Goal: Task Accomplishment & Management: Manage account settings

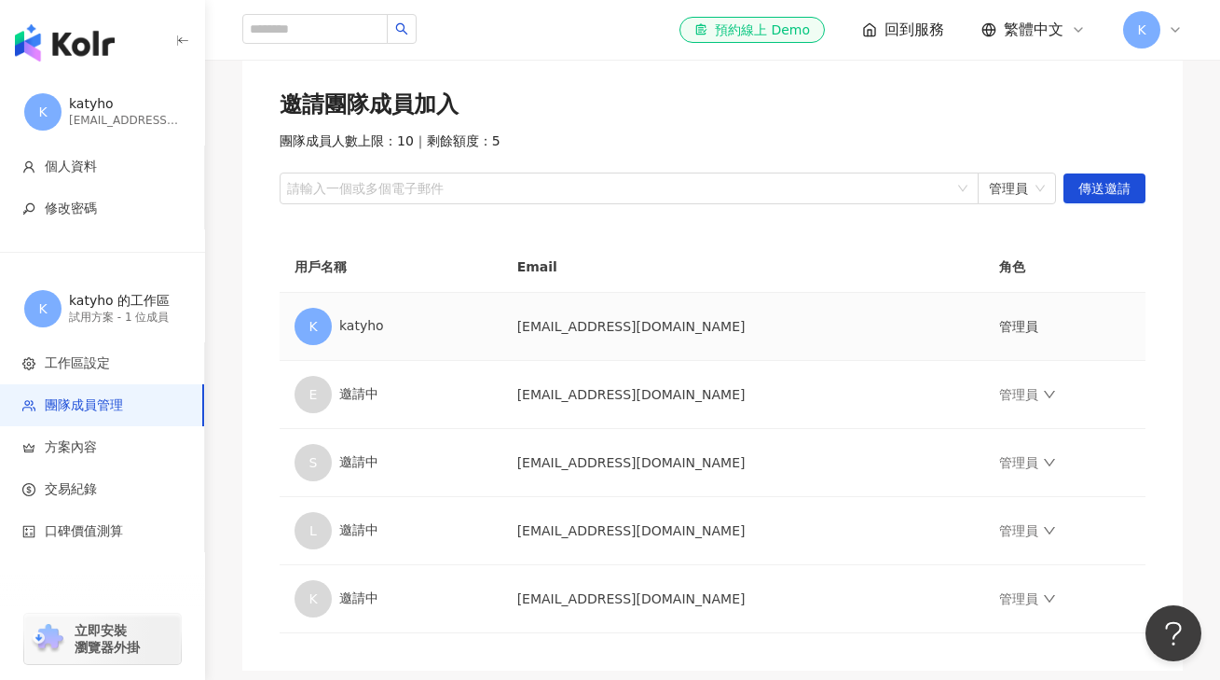
scroll to position [164, 0]
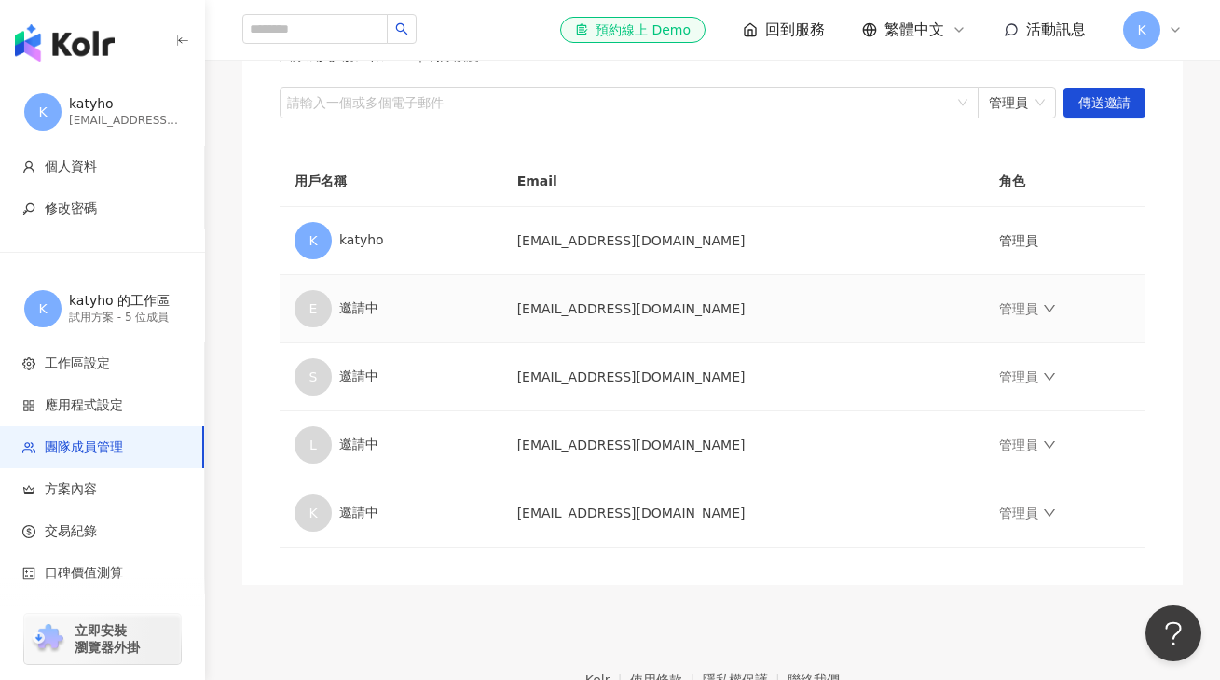
scroll to position [207, 0]
click at [1010, 312] on link "管理員" at bounding box center [1027, 308] width 56 height 15
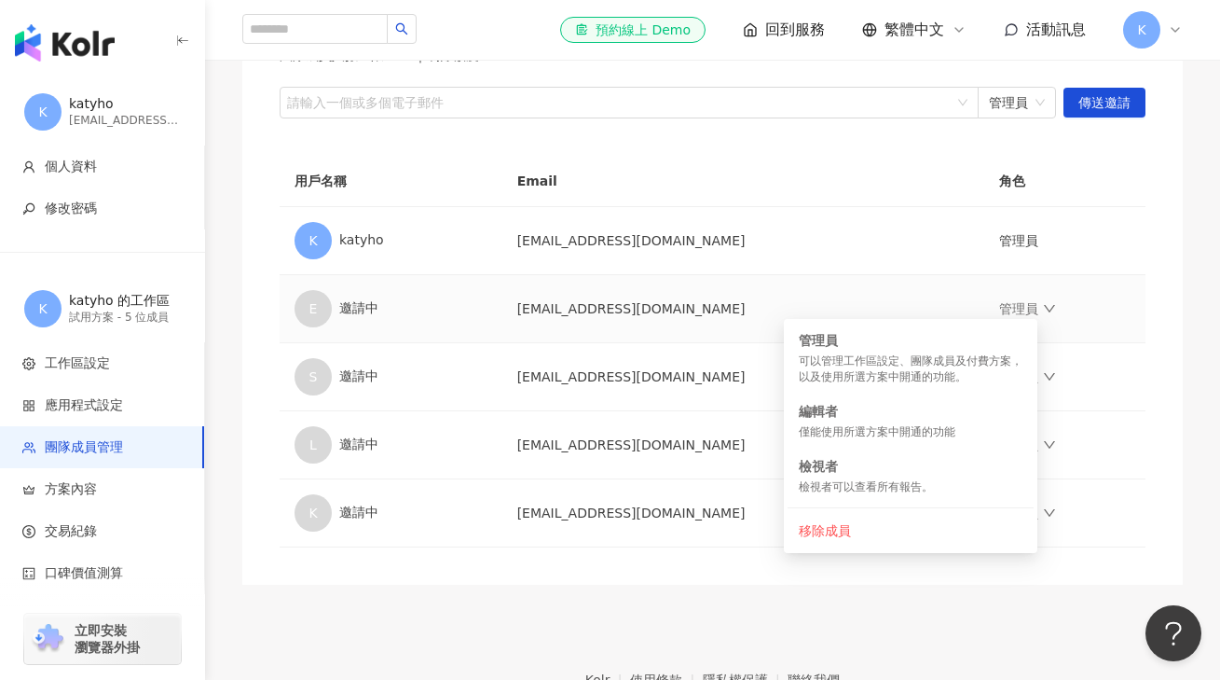
click at [1114, 307] on td "管理員" at bounding box center [1065, 309] width 161 height 68
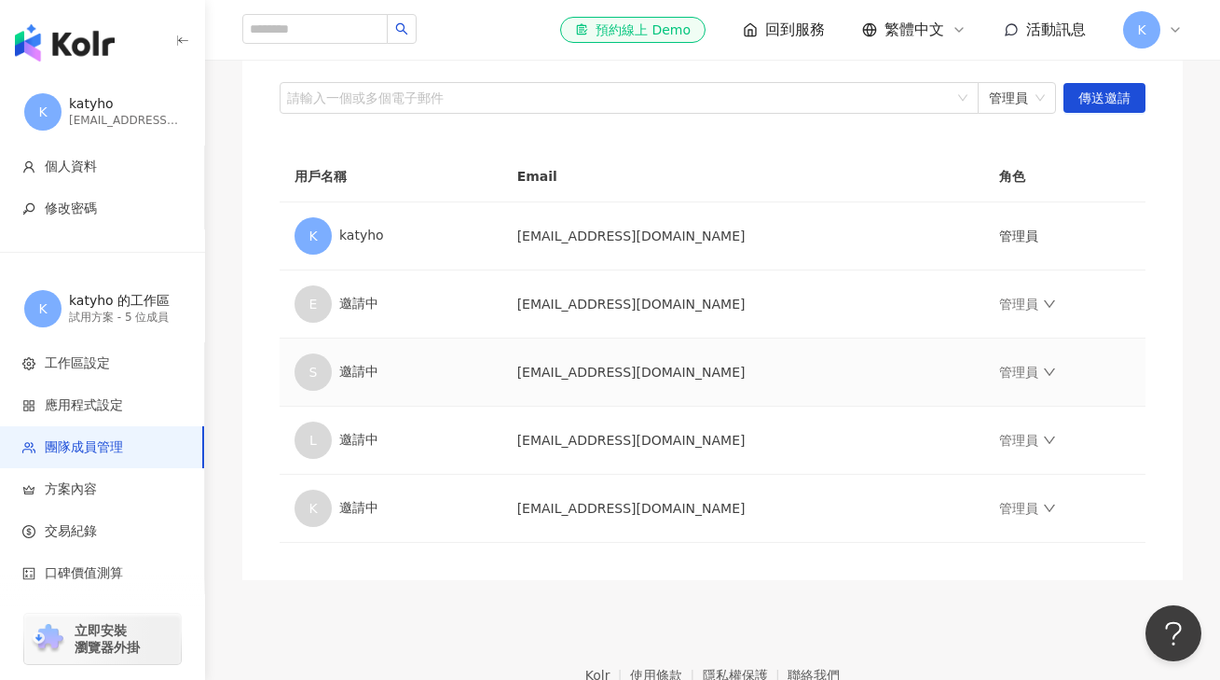
scroll to position [212, 0]
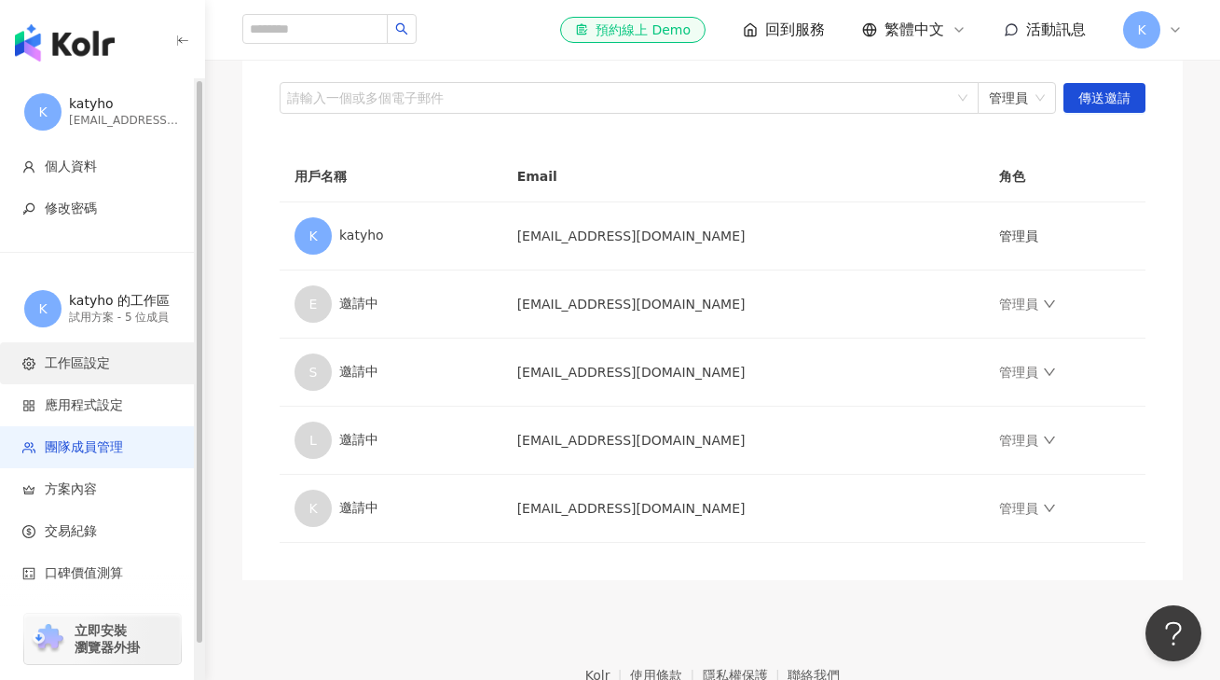
click at [70, 366] on span "工作區設定" at bounding box center [77, 363] width 65 height 19
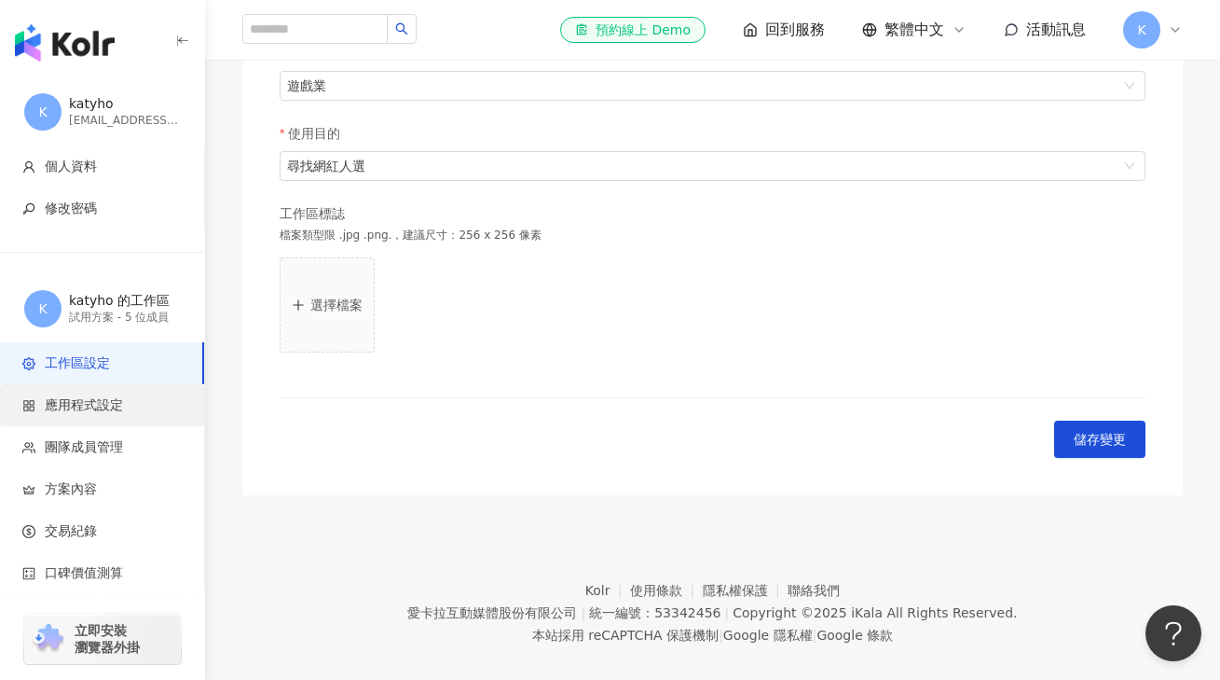
scroll to position [461, 0]
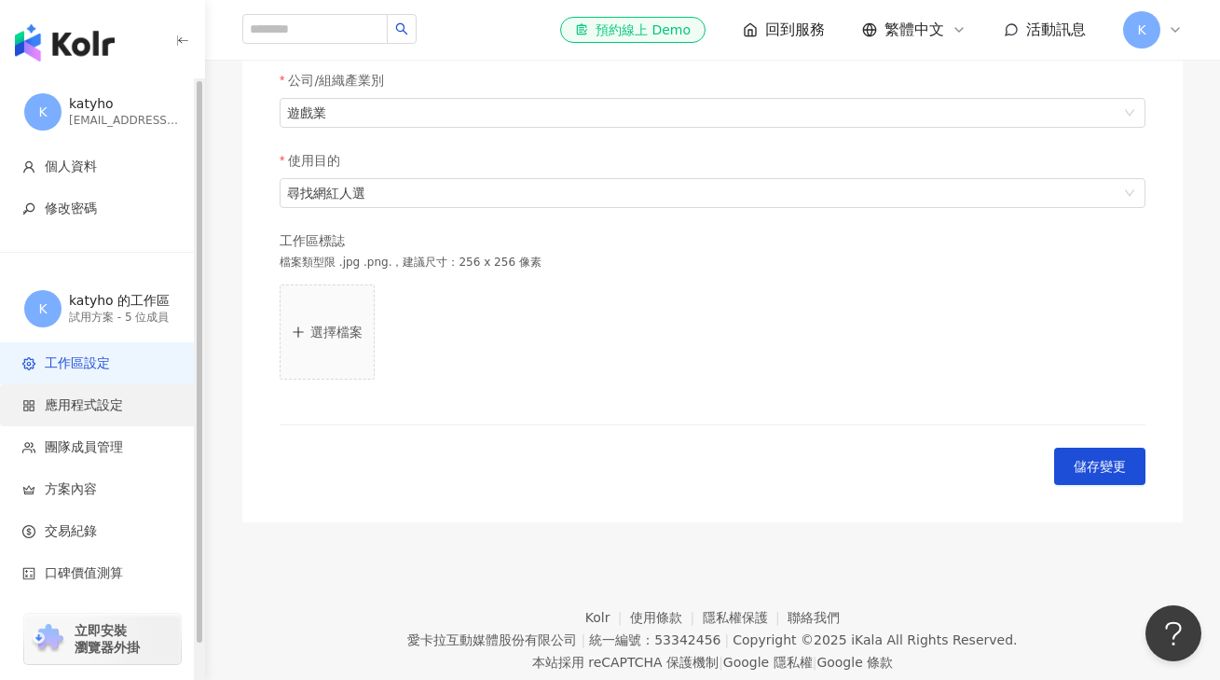
click at [66, 402] on span "應用程式設定" at bounding box center [84, 405] width 78 height 19
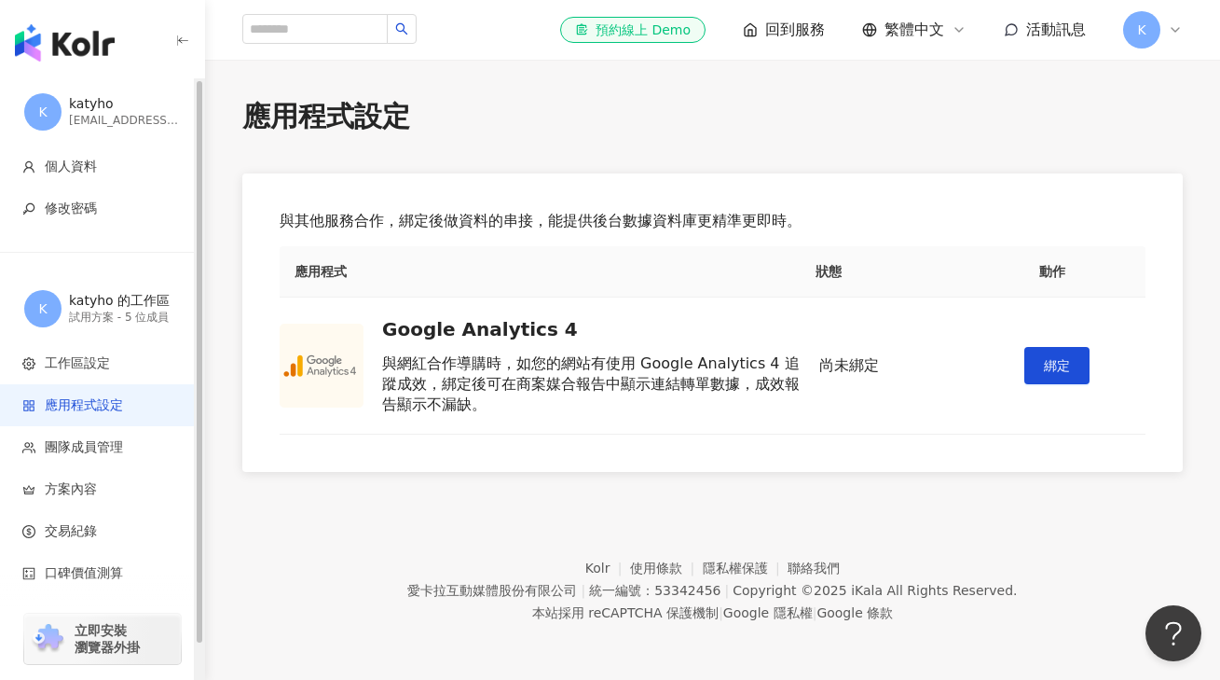
click at [94, 448] on span "團隊成員管理" at bounding box center [84, 447] width 78 height 19
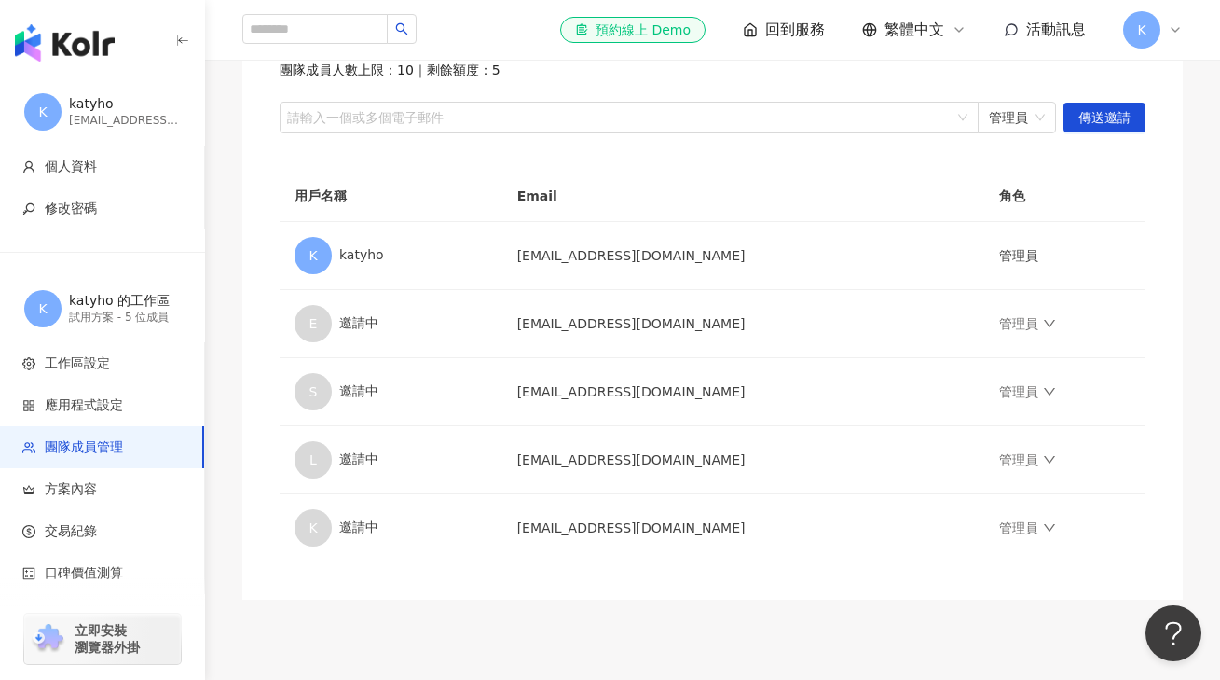
scroll to position [188, 0]
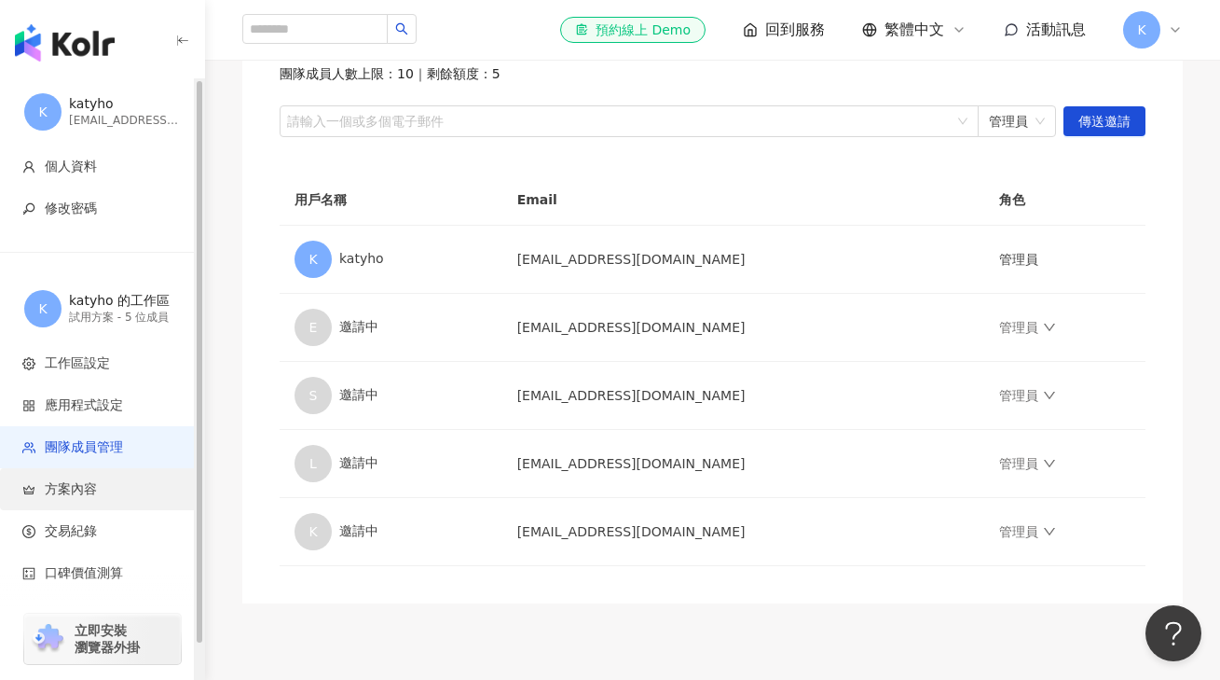
click at [63, 489] on span "方案內容" at bounding box center [71, 489] width 52 height 19
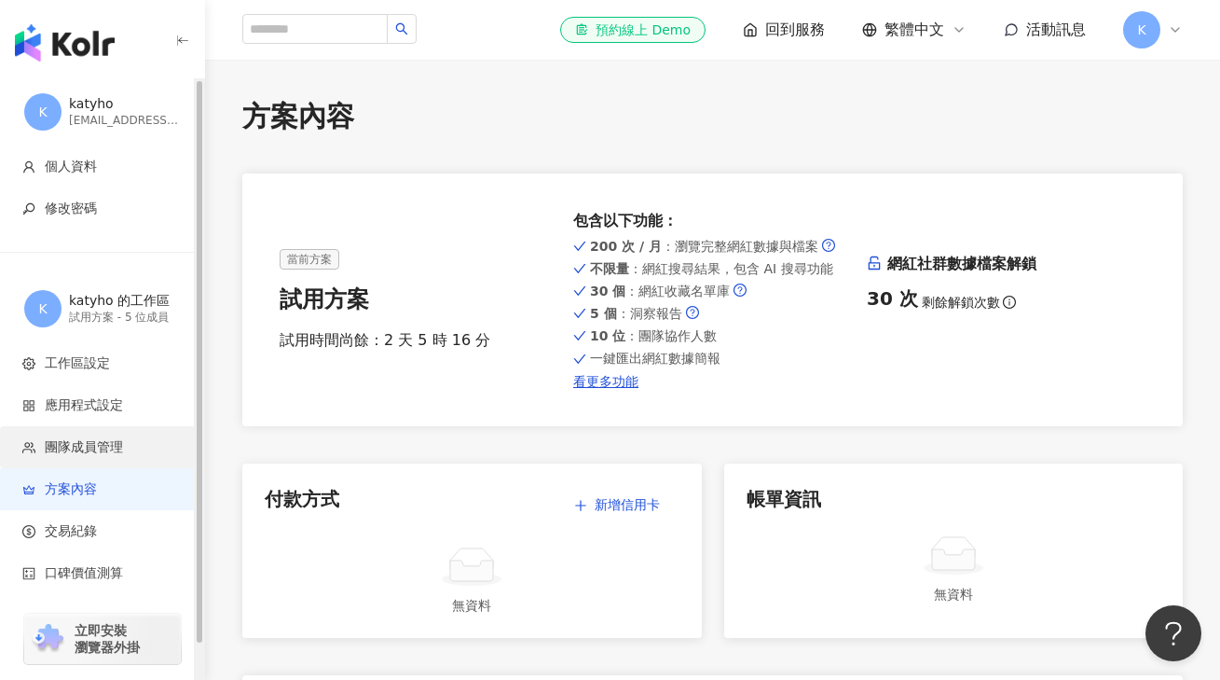
click at [34, 447] on icon "button" at bounding box center [28, 447] width 13 height 13
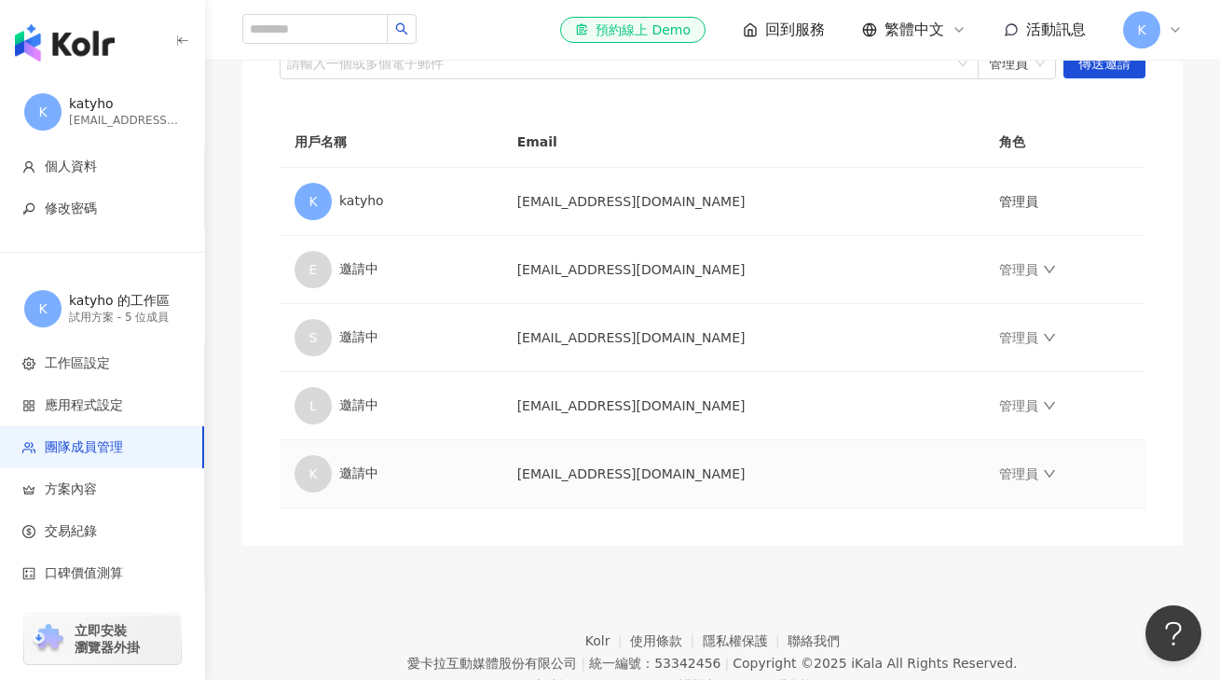
scroll to position [245, 0]
click at [1016, 265] on link "管理員" at bounding box center [1027, 270] width 56 height 15
click at [840, 201] on td "[EMAIL_ADDRESS][DOMAIN_NAME]" at bounding box center [744, 203] width 482 height 68
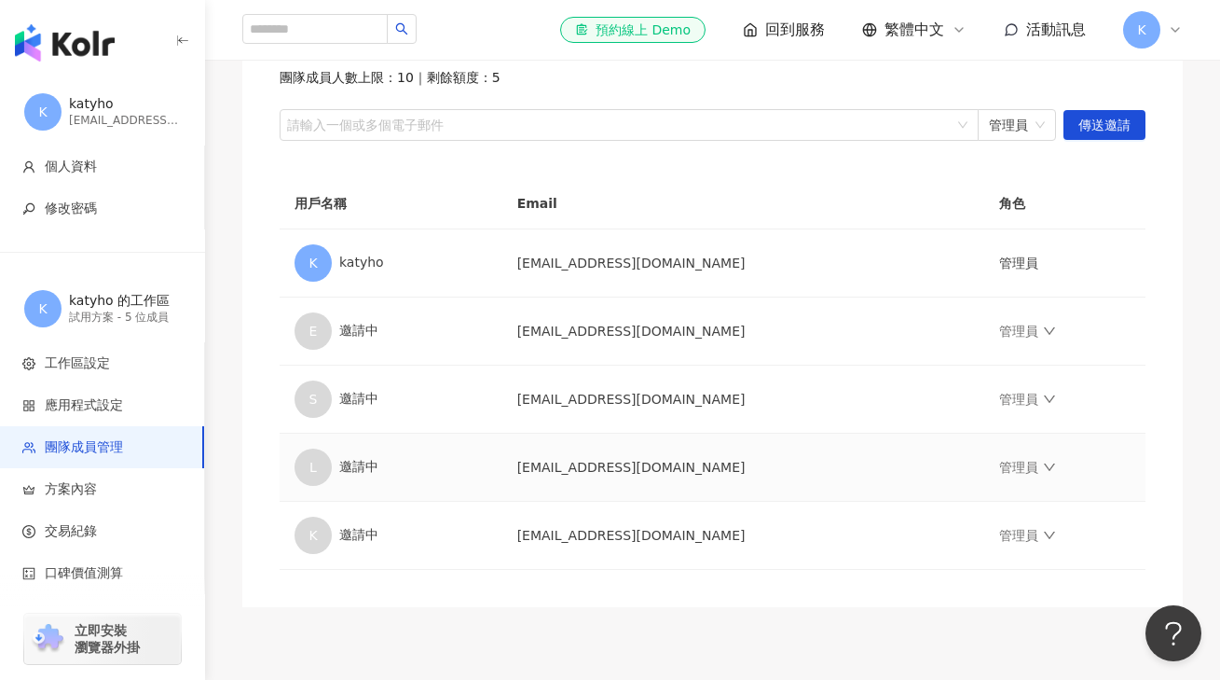
scroll to position [184, 0]
click at [567, 330] on td "[EMAIL_ADDRESS][DOMAIN_NAME]" at bounding box center [744, 332] width 482 height 68
click at [999, 331] on link "管理員" at bounding box center [1027, 331] width 56 height 15
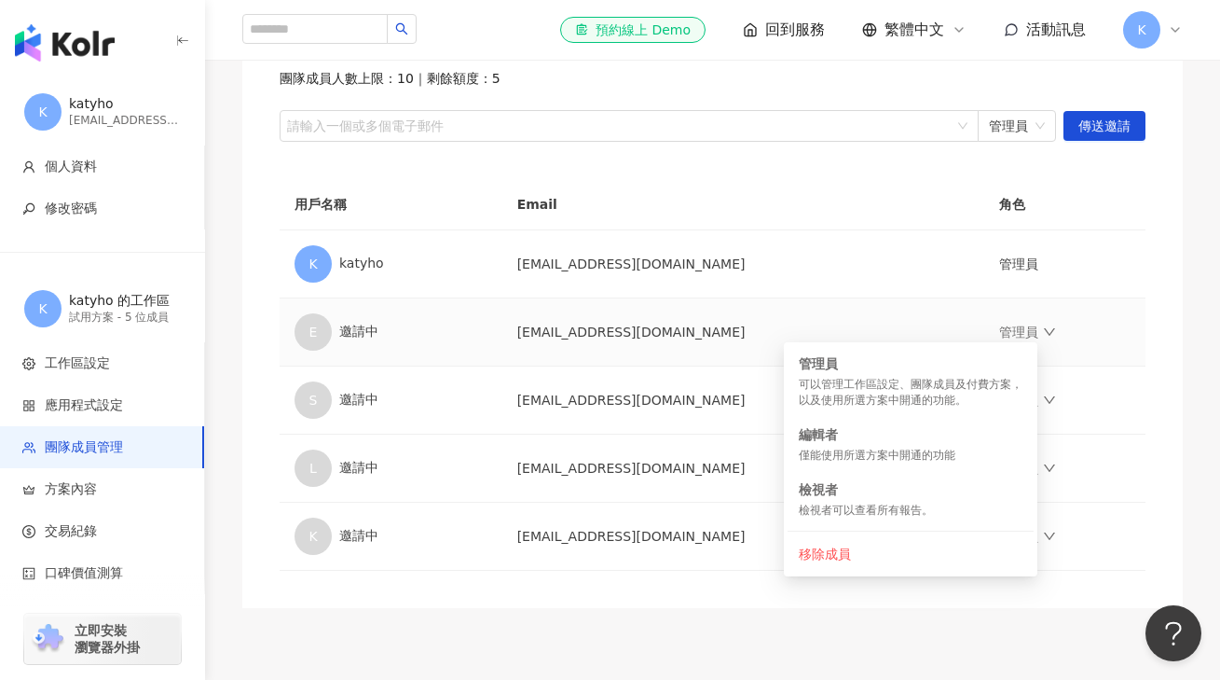
click at [829, 299] on td "[EMAIL_ADDRESS][DOMAIN_NAME]" at bounding box center [744, 332] width 482 height 68
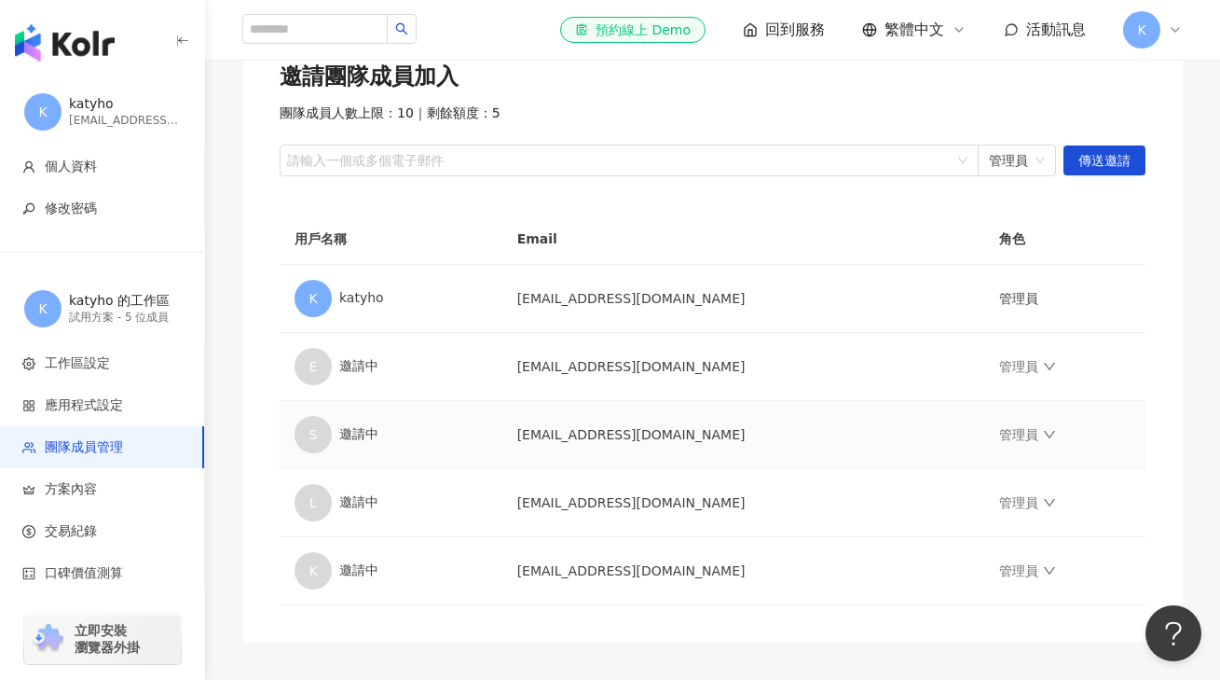
scroll to position [140, 0]
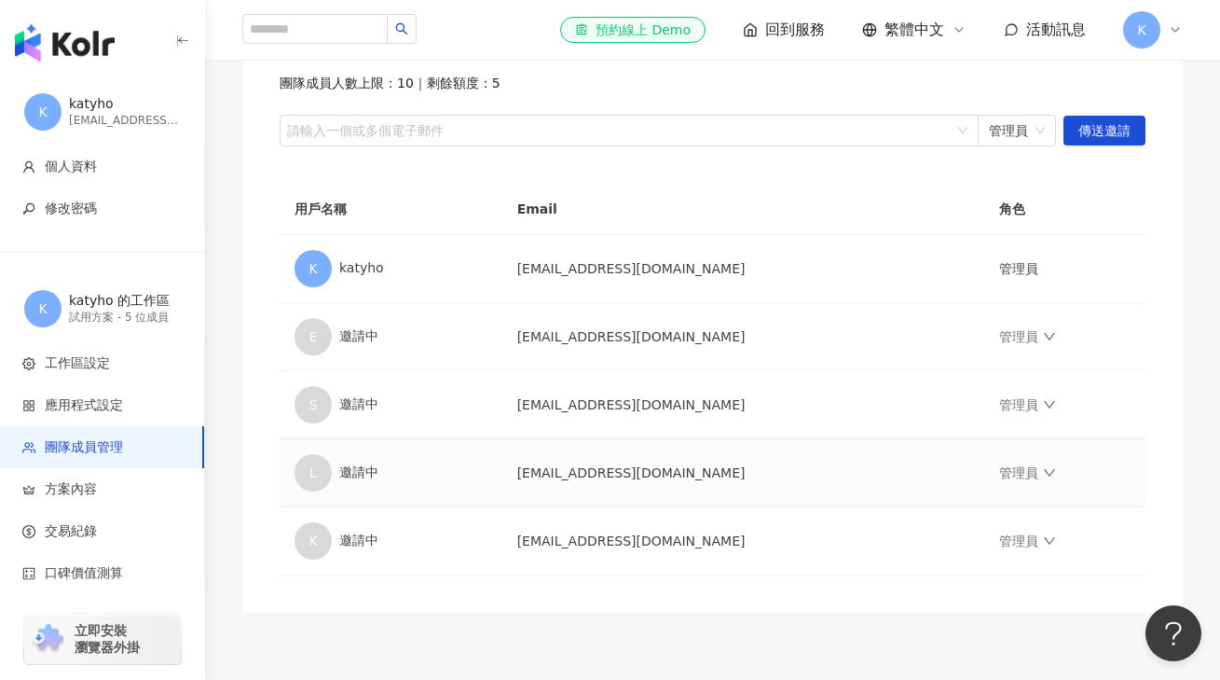
scroll to position [182, 0]
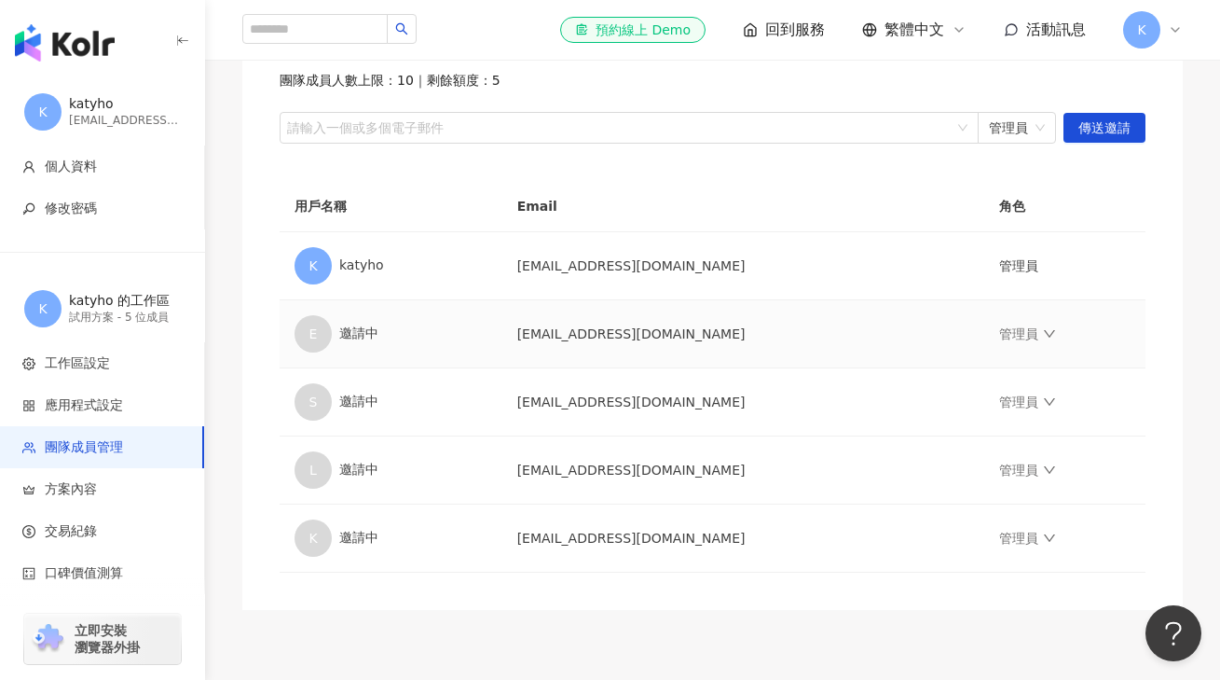
click at [331, 330] on span "E" at bounding box center [313, 333] width 37 height 37
click at [1011, 334] on link "管理員" at bounding box center [1027, 333] width 56 height 15
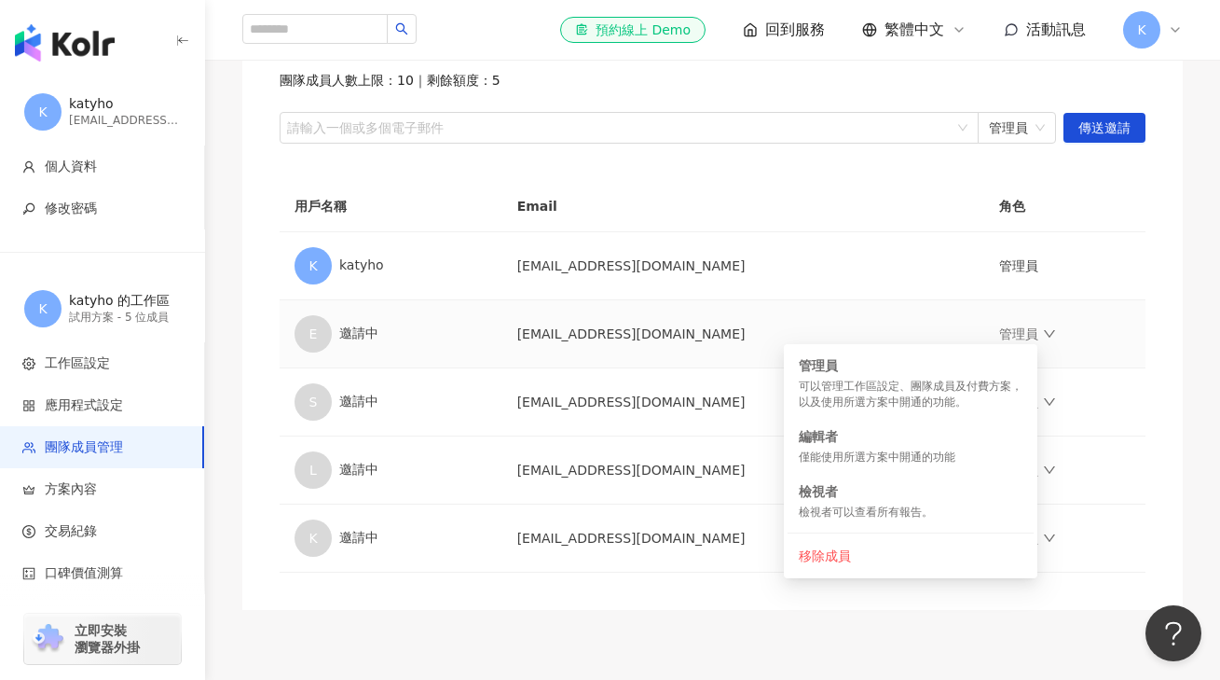
click at [726, 326] on td "[EMAIL_ADDRESS][DOMAIN_NAME]" at bounding box center [744, 334] width 482 height 68
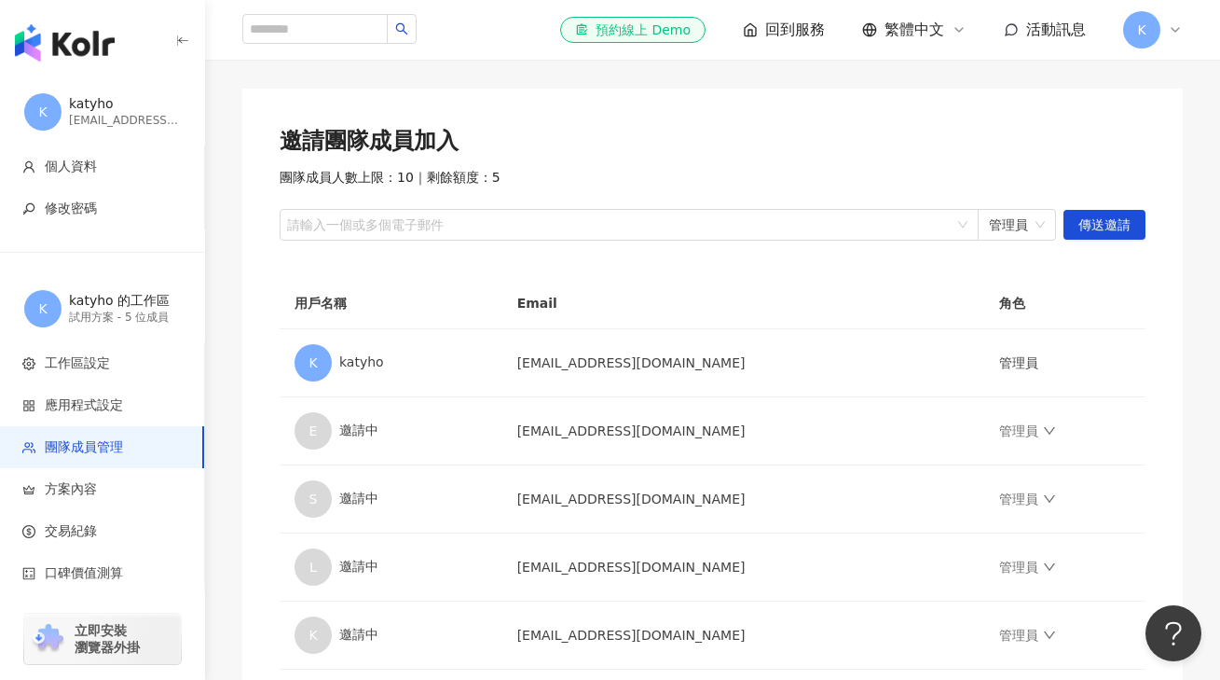
scroll to position [106, 0]
